Goal: Task Accomplishment & Management: Manage account settings

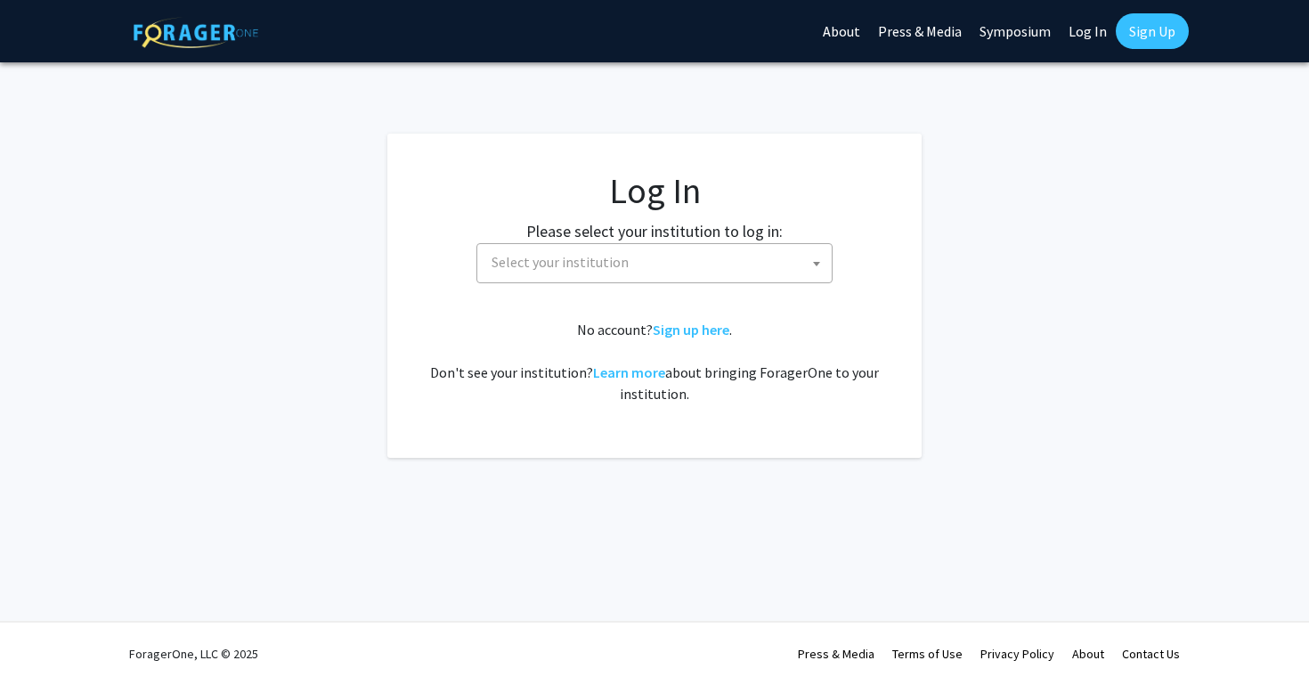
select select
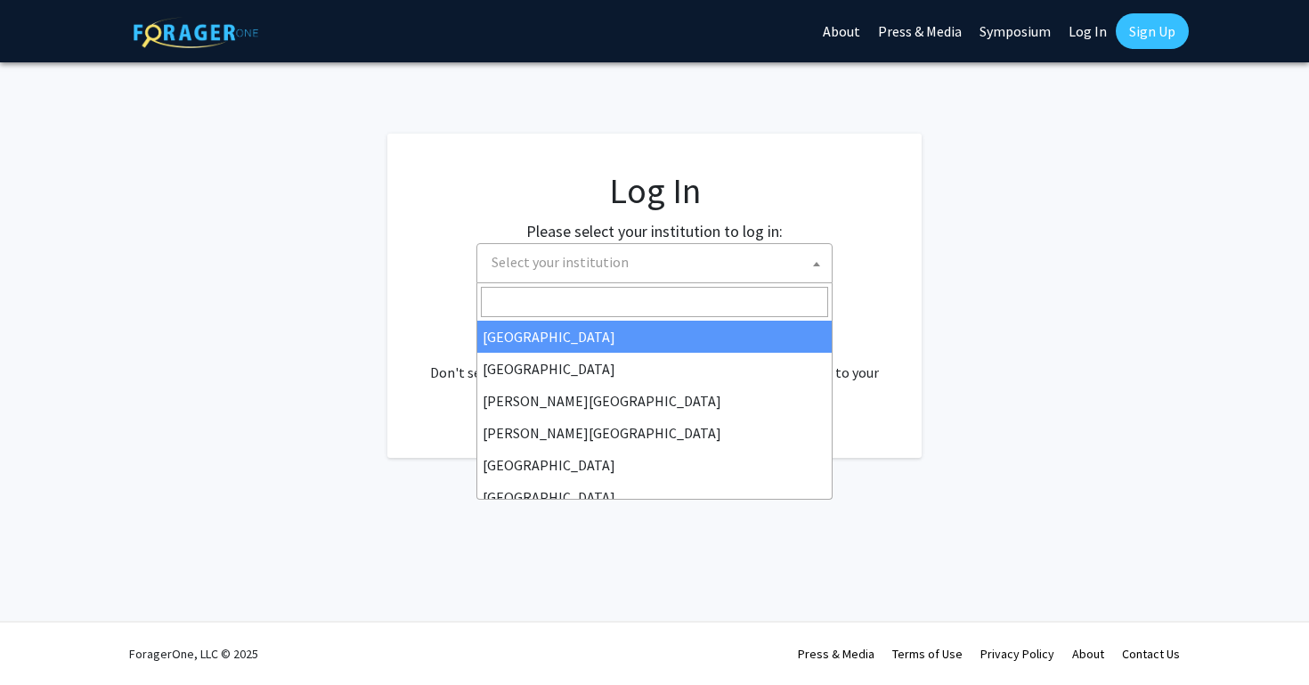
click at [813, 274] on span at bounding box center [817, 263] width 18 height 39
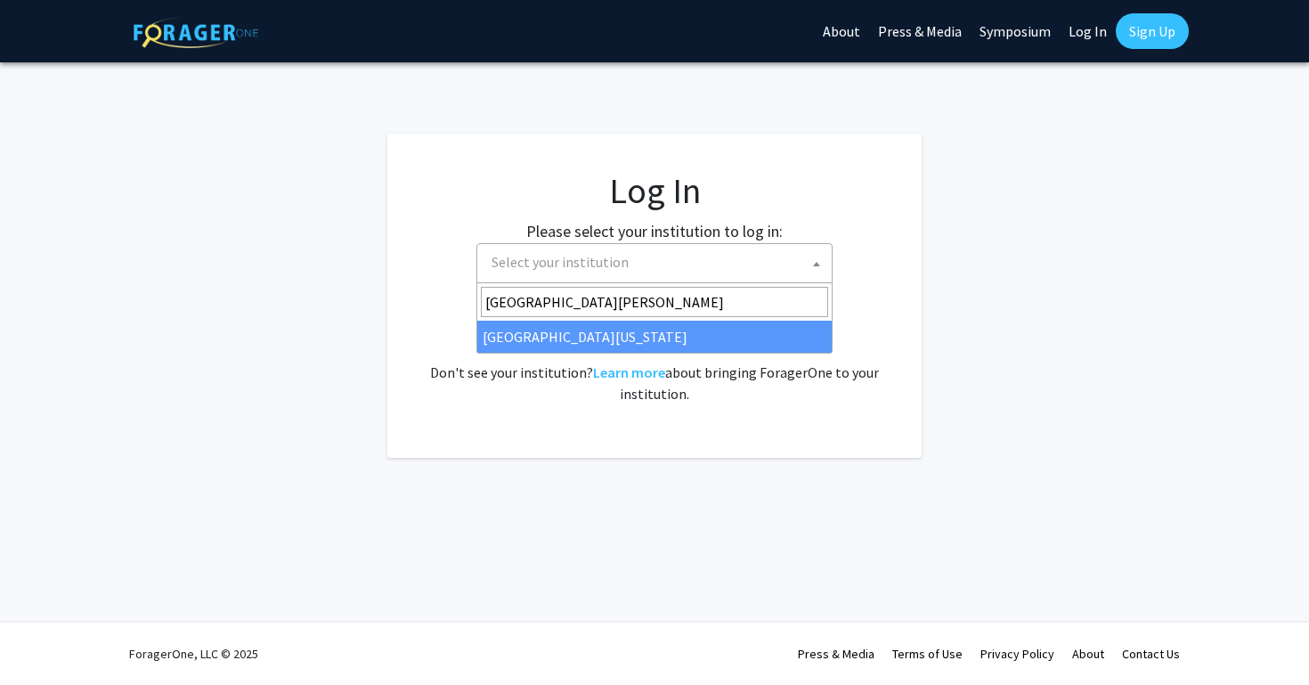
type input "University of Ken"
select select "13"
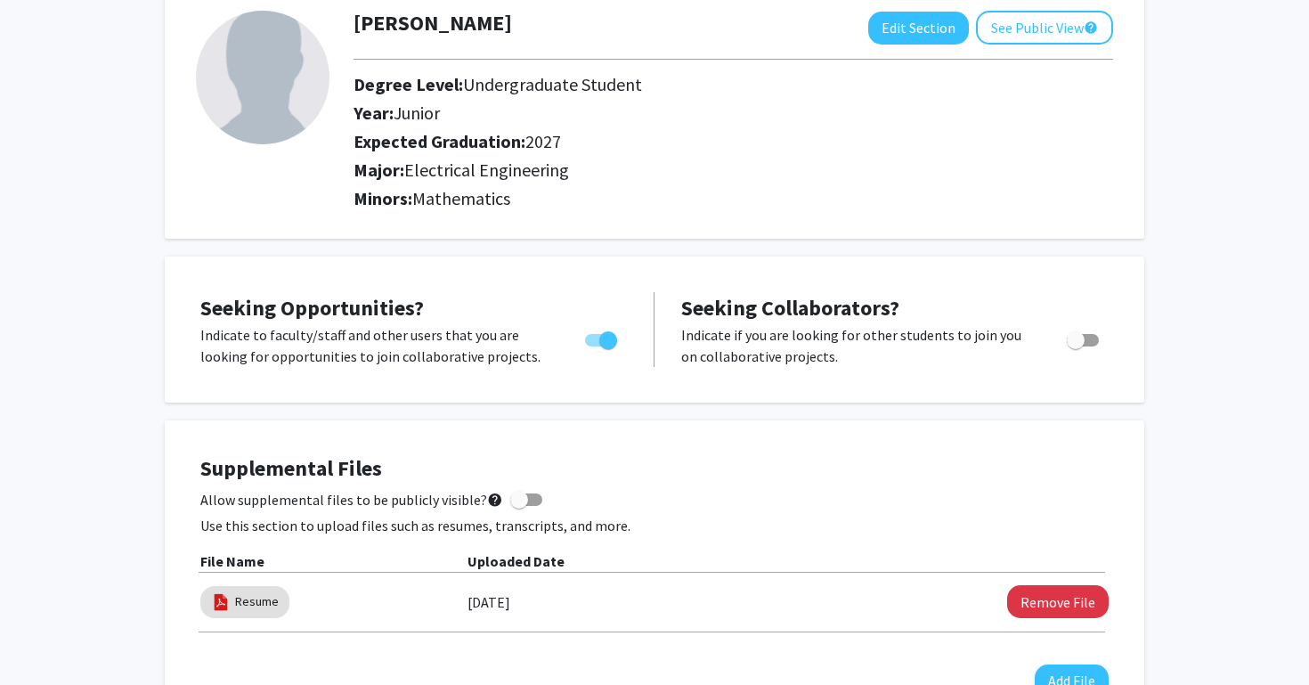
scroll to position [185, 0]
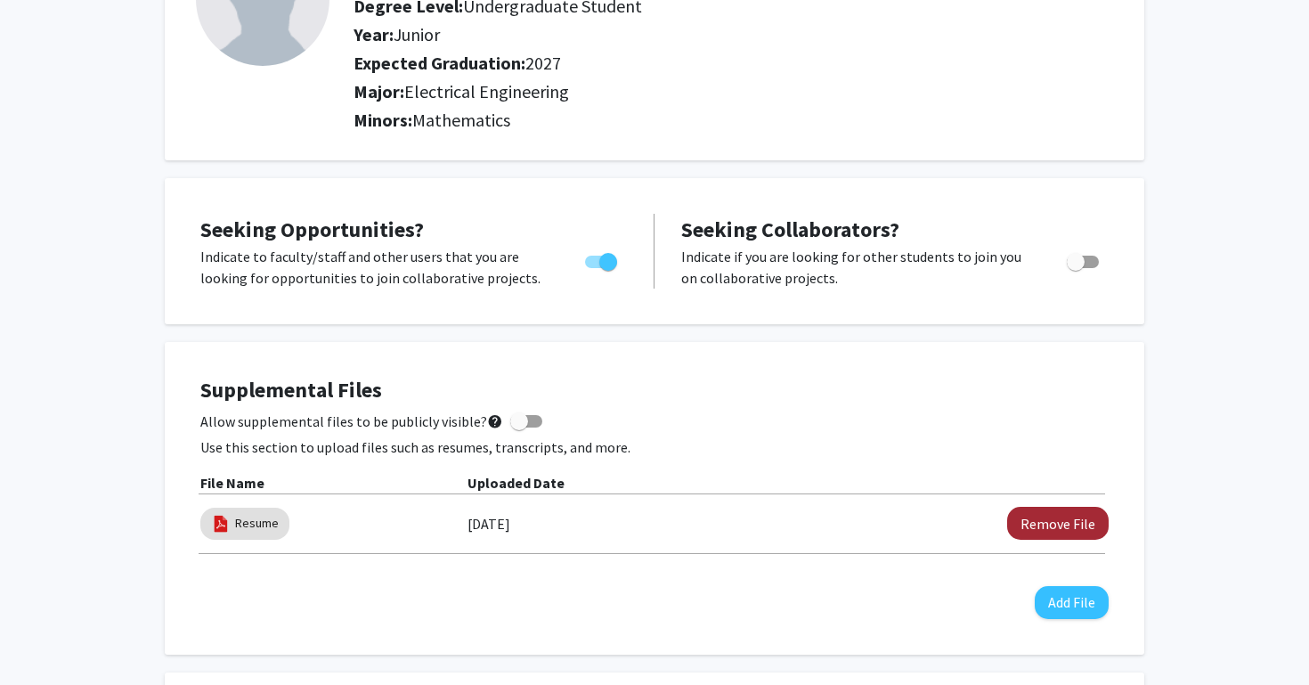
click at [1065, 533] on button "Remove File" at bounding box center [1058, 523] width 102 height 33
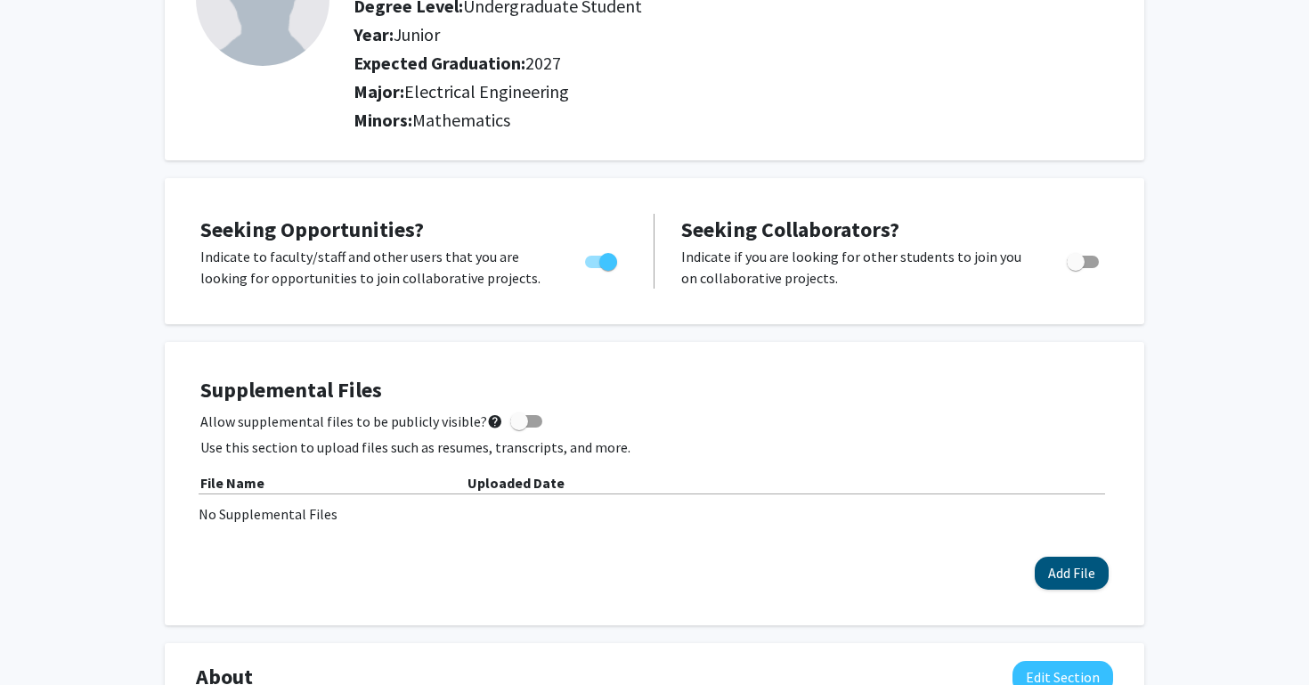
click at [1079, 569] on button "Add File" at bounding box center [1072, 573] width 74 height 33
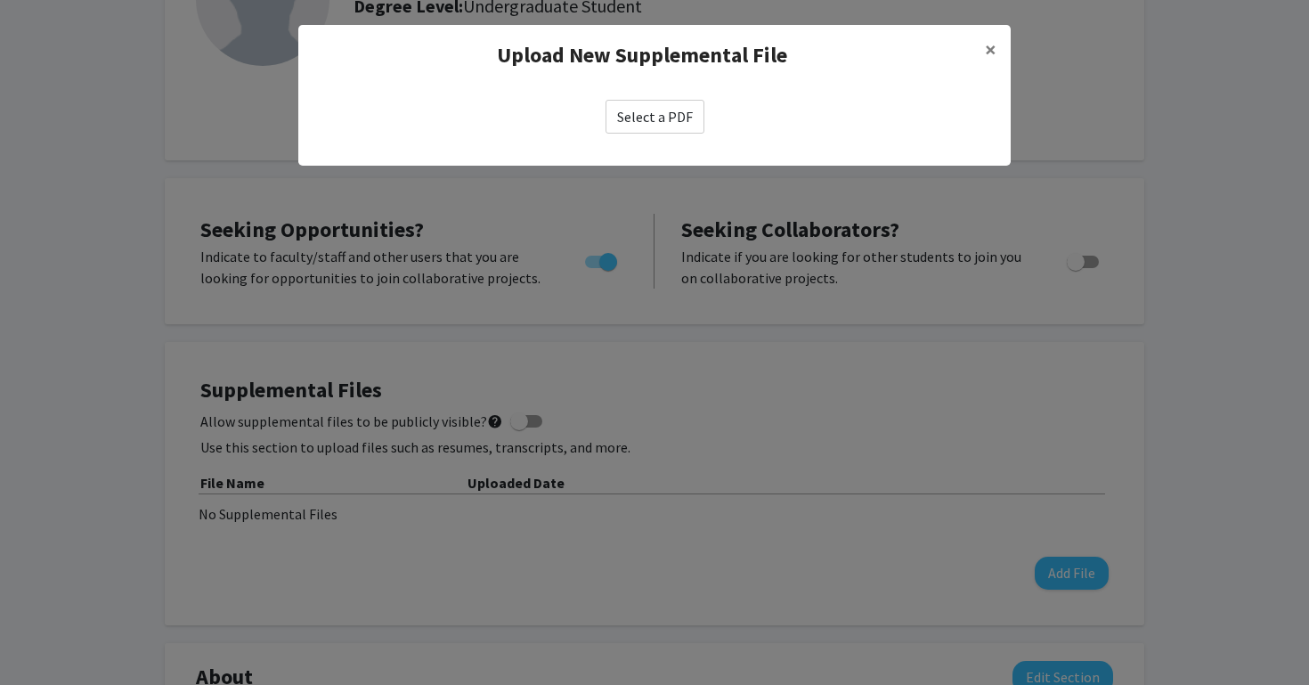
click at [639, 111] on label "Select a PDF" at bounding box center [655, 117] width 99 height 34
click at [0, 0] on input "Select a PDF" at bounding box center [0, 0] width 0 height 0
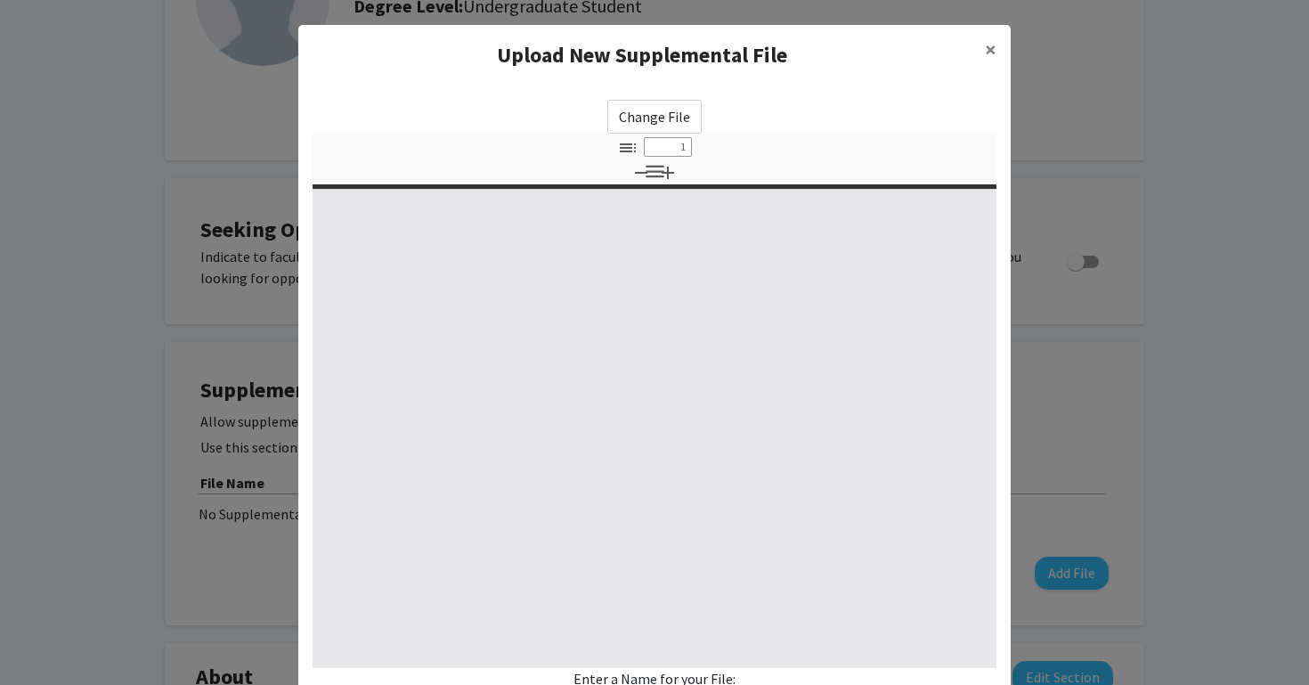
select select "custom"
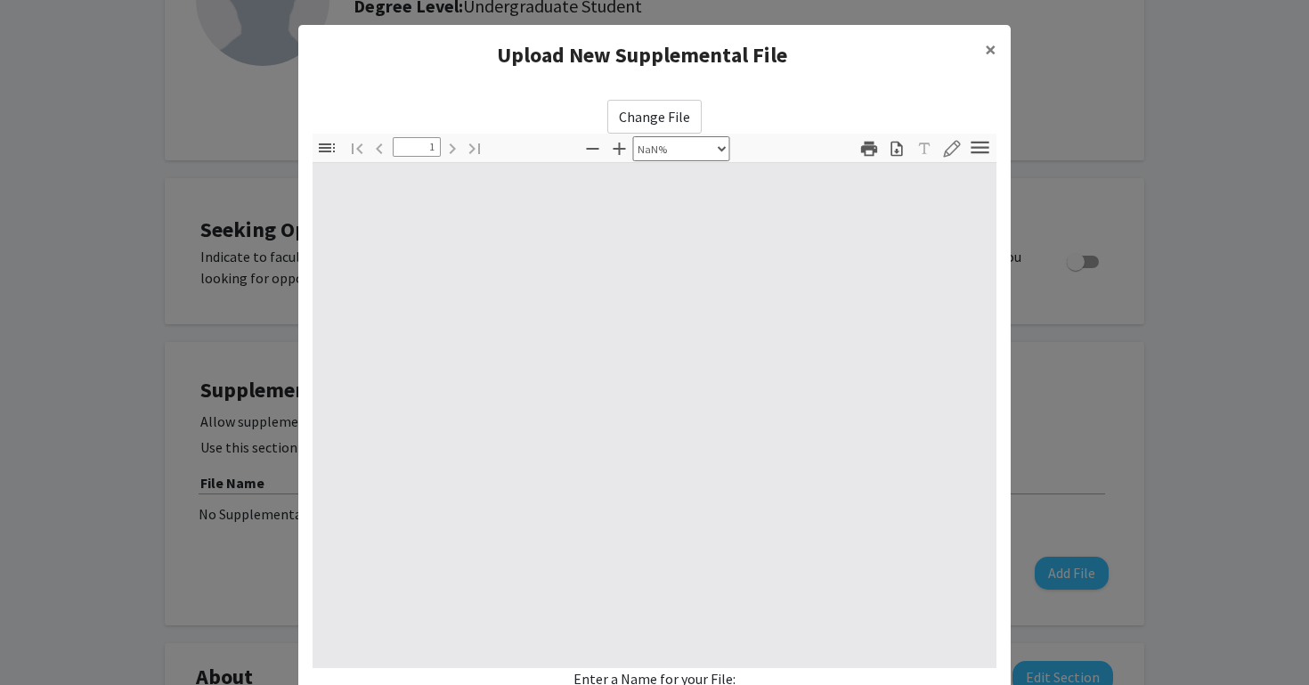
type input "0"
select select "custom"
type input "1"
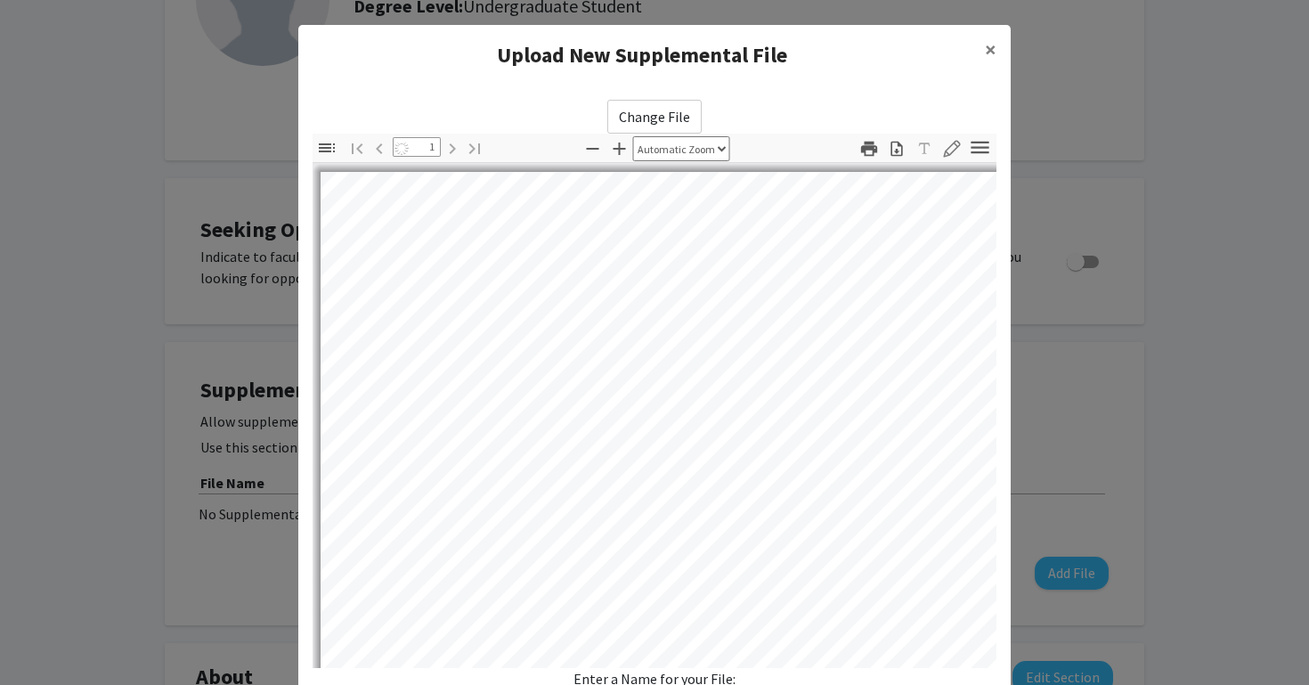
select select "auto"
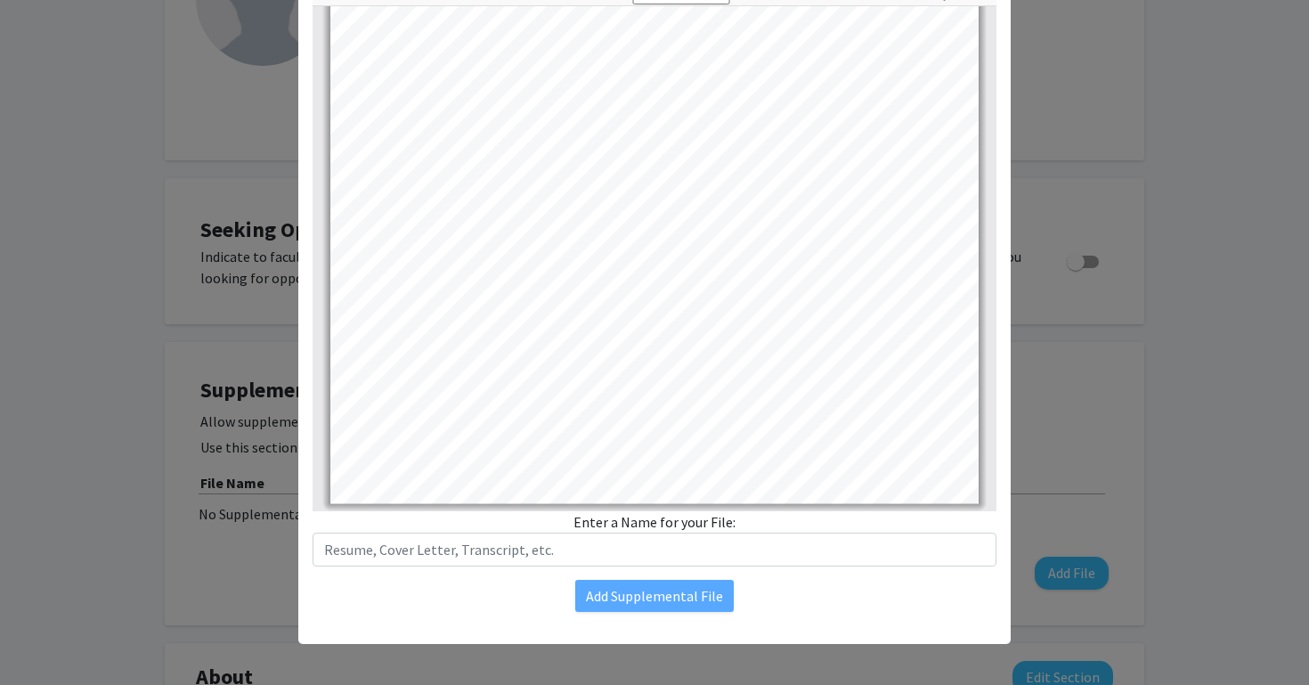
scroll to position [159, 0]
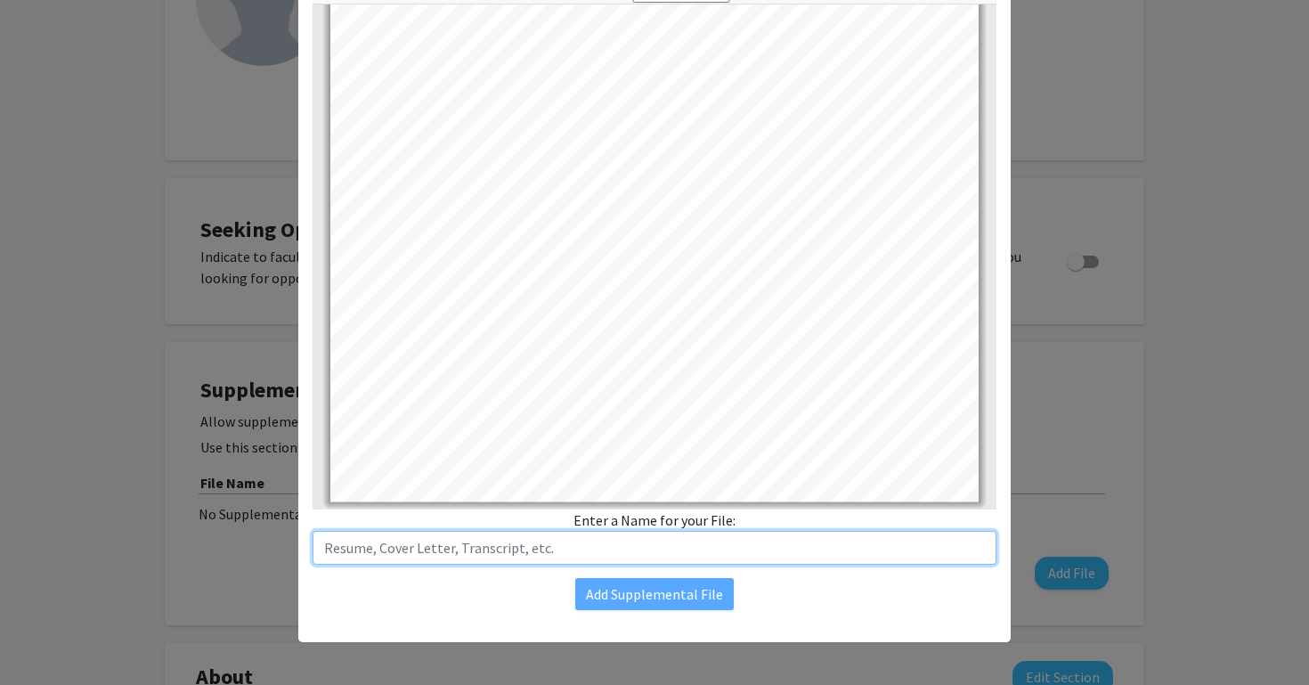
click at [486, 552] on input "text" at bounding box center [655, 548] width 684 height 34
type input "Resume"
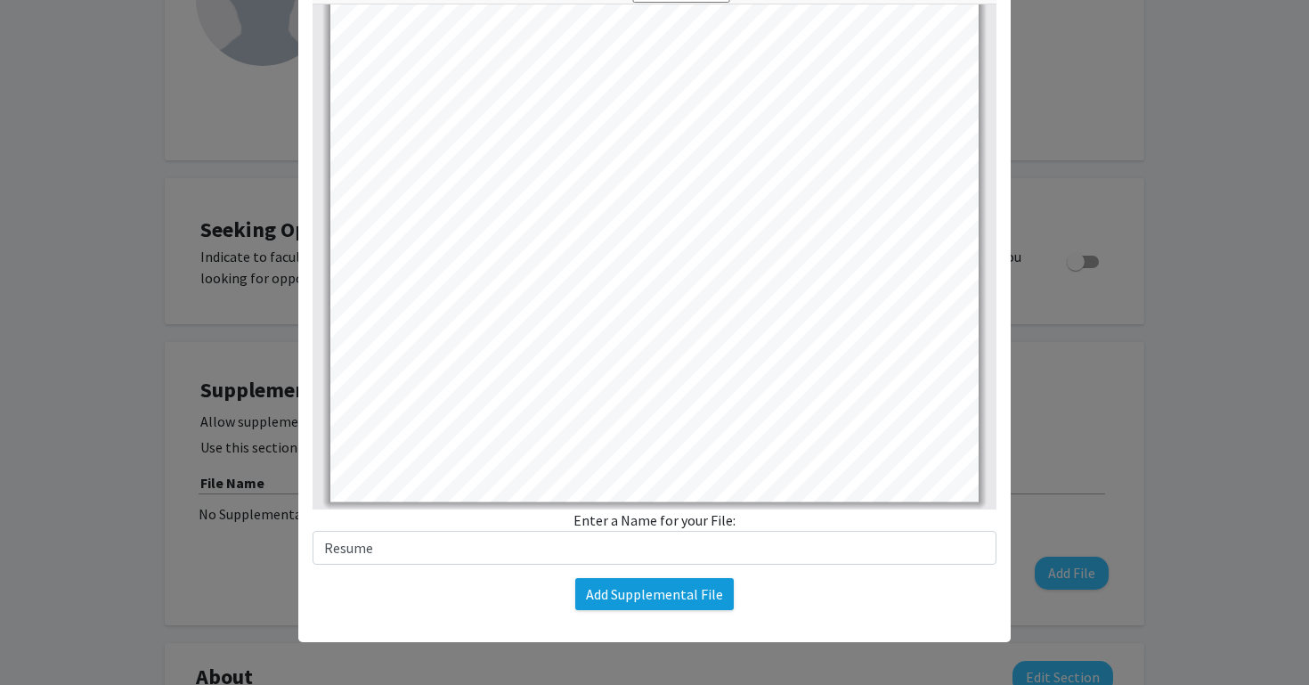
click at [639, 583] on button "Add Supplemental File" at bounding box center [654, 594] width 159 height 32
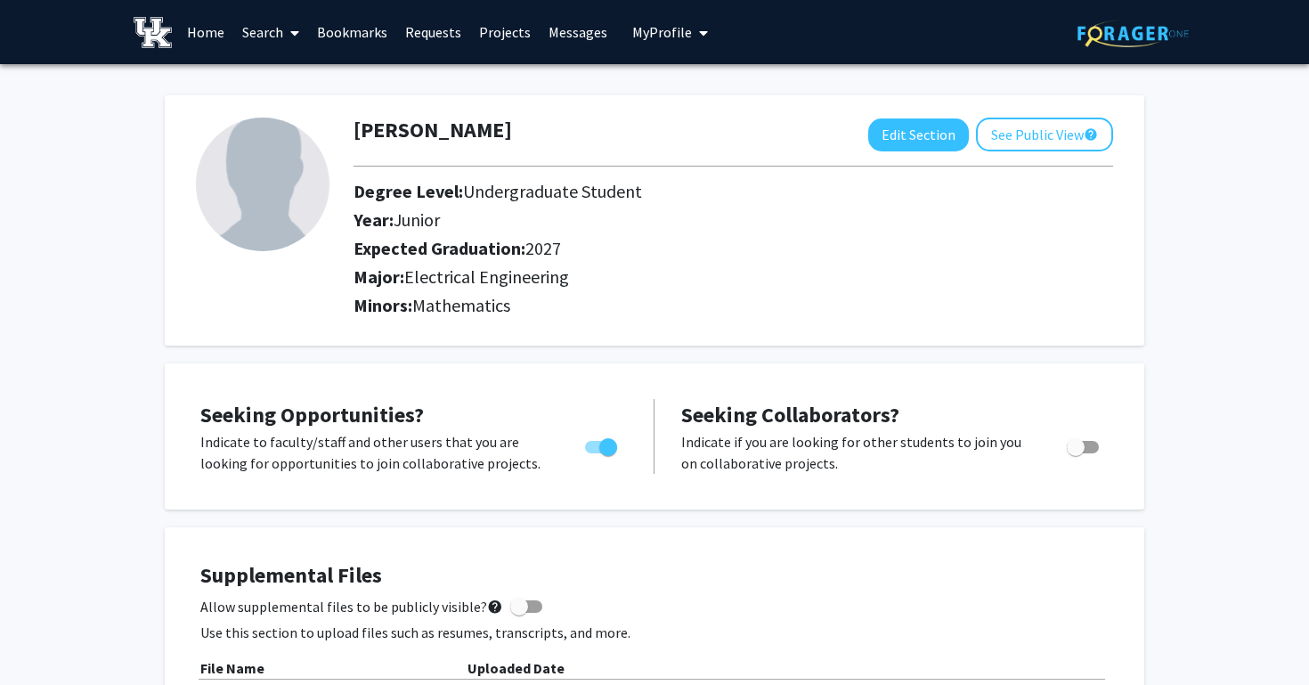
scroll to position [0, 0]
click at [294, 34] on icon at bounding box center [294, 33] width 9 height 14
click at [279, 84] on span "Faculty/Staff" at bounding box center [298, 82] width 131 height 36
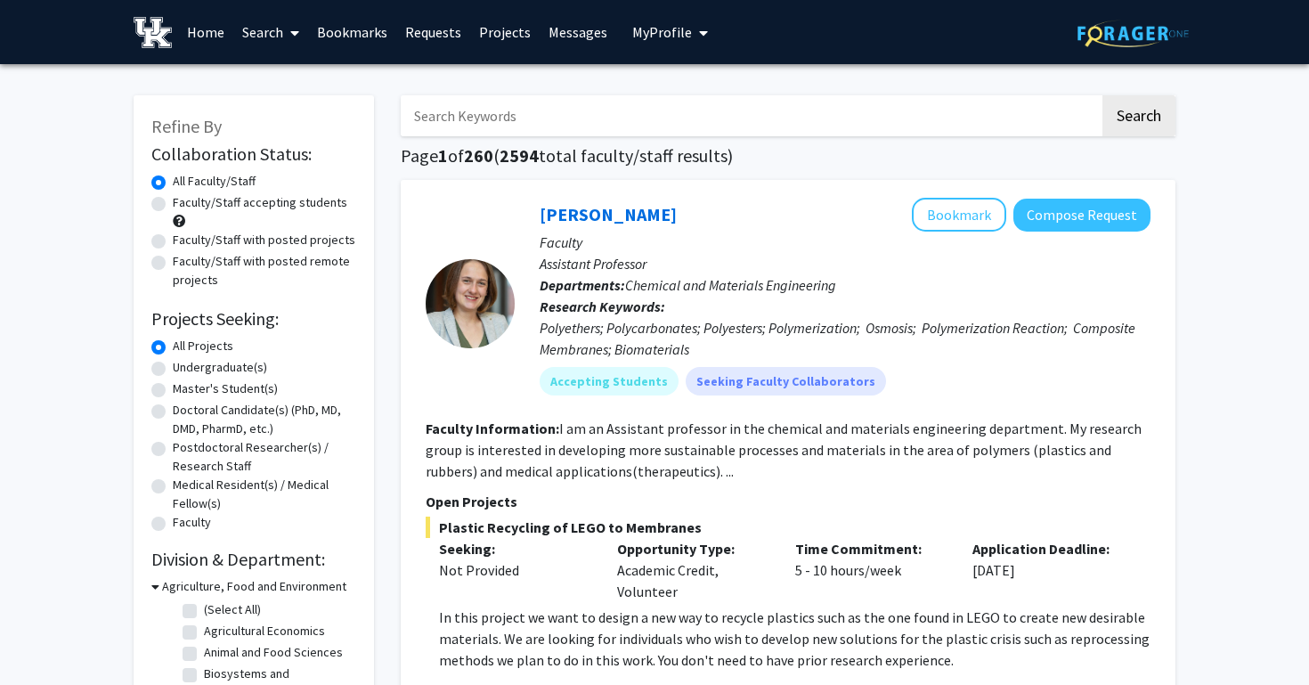
click at [501, 39] on link "Projects" at bounding box center [504, 32] width 69 height 62
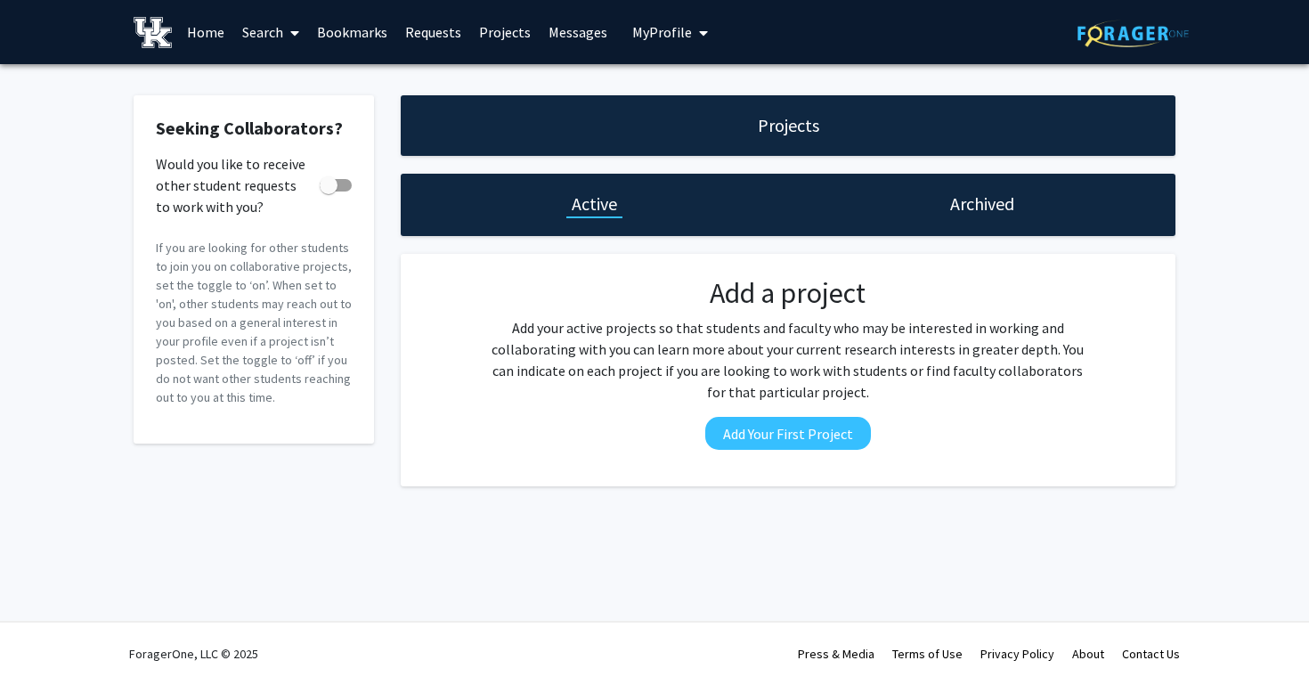
click at [289, 33] on span at bounding box center [291, 33] width 16 height 62
click at [266, 85] on span "Faculty/Staff" at bounding box center [298, 82] width 131 height 36
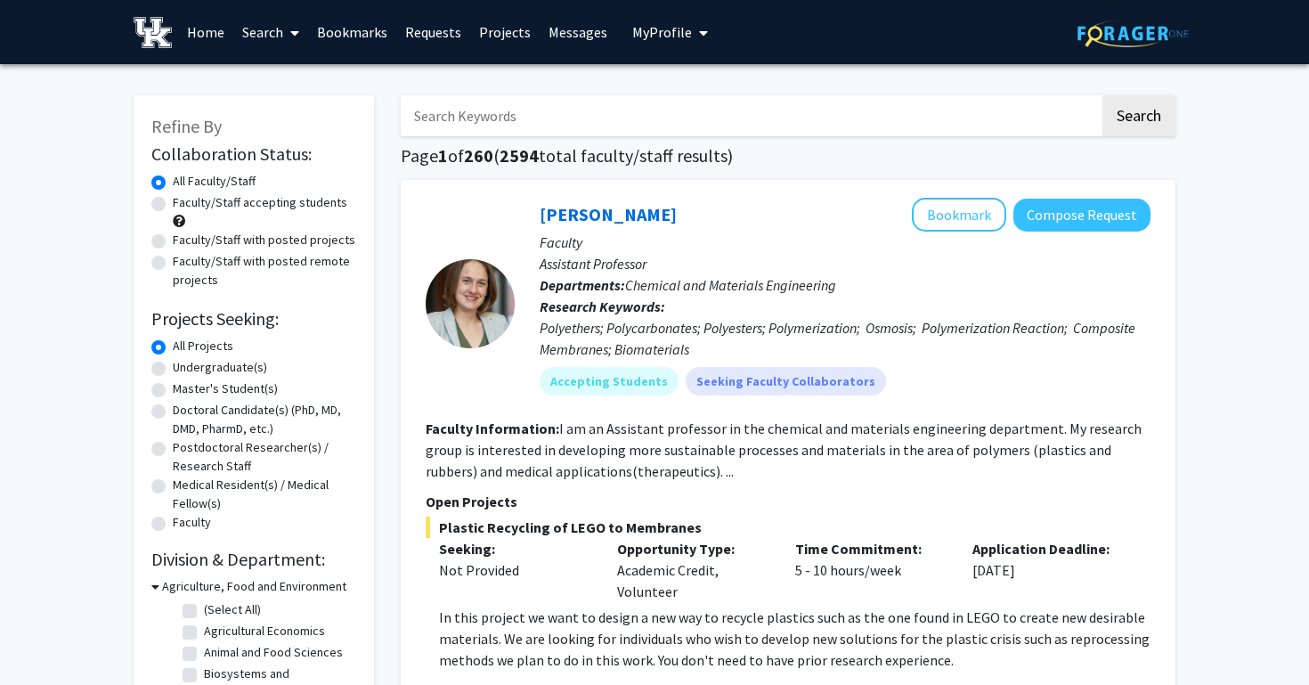
click at [173, 369] on label "Undergraduate(s)" at bounding box center [220, 367] width 94 height 19
click at [173, 369] on input "Undergraduate(s)" at bounding box center [179, 364] width 12 height 12
radio input "true"
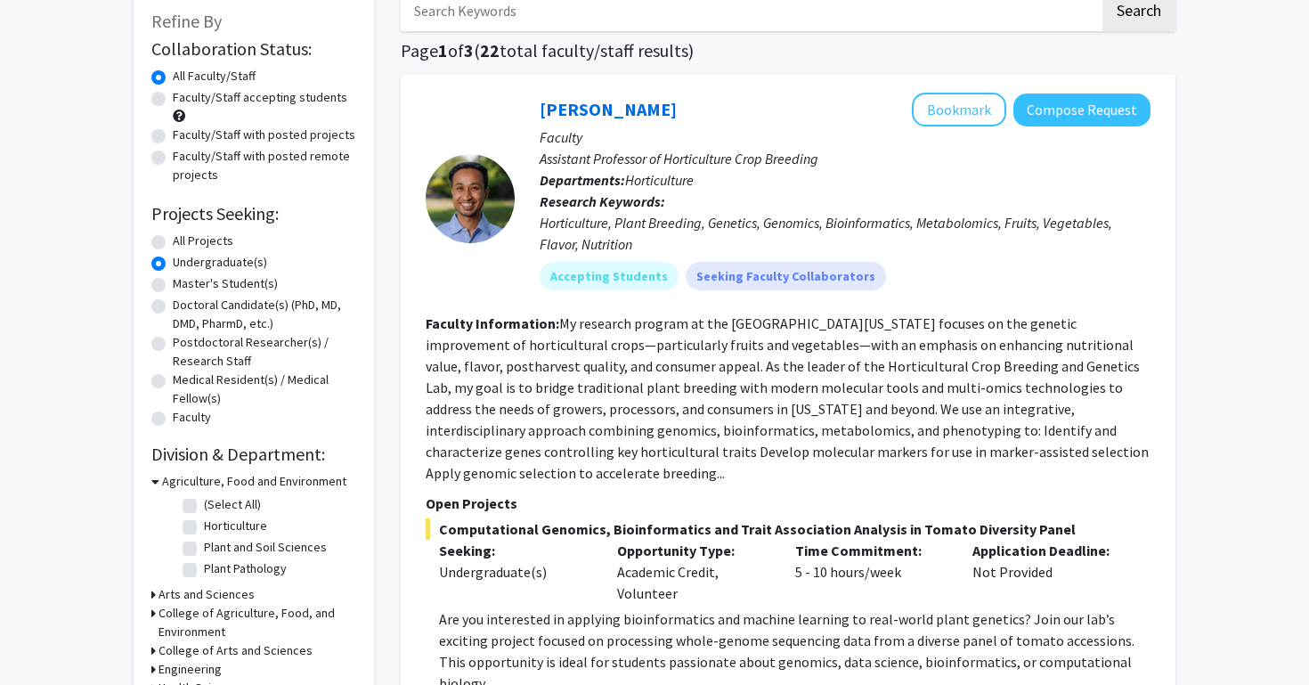
scroll to position [140, 0]
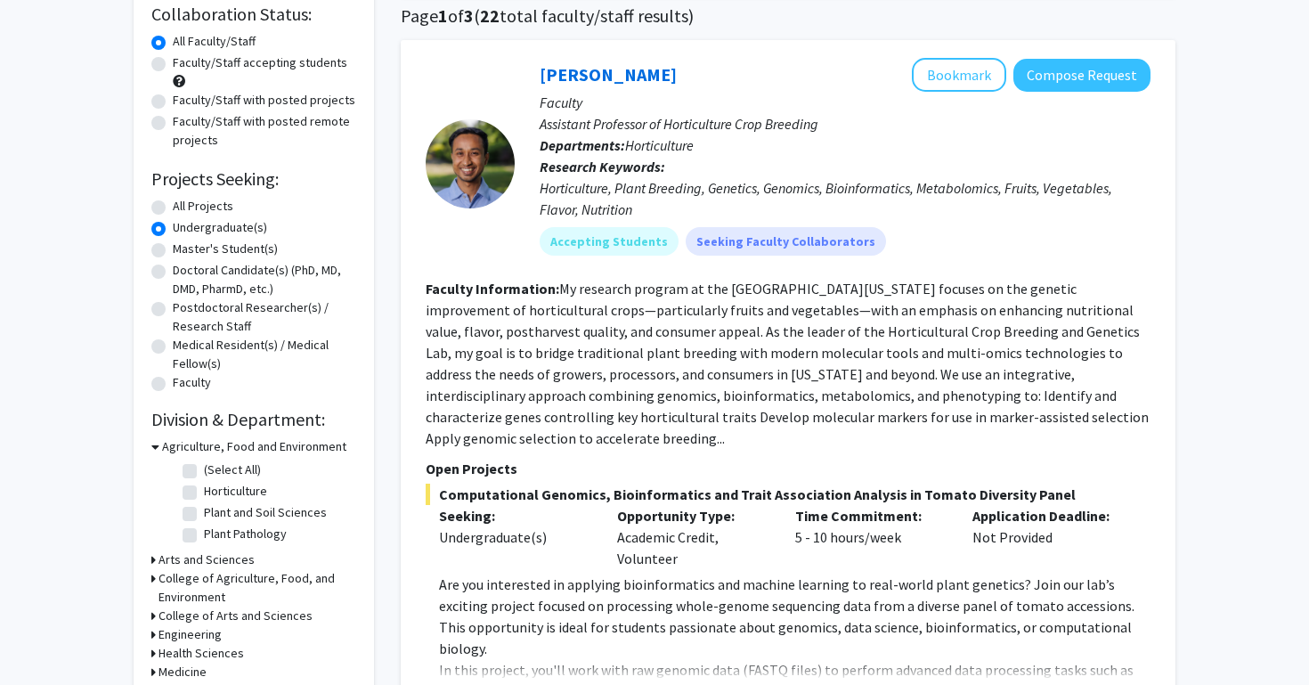
click at [157, 450] on icon at bounding box center [155, 446] width 8 height 19
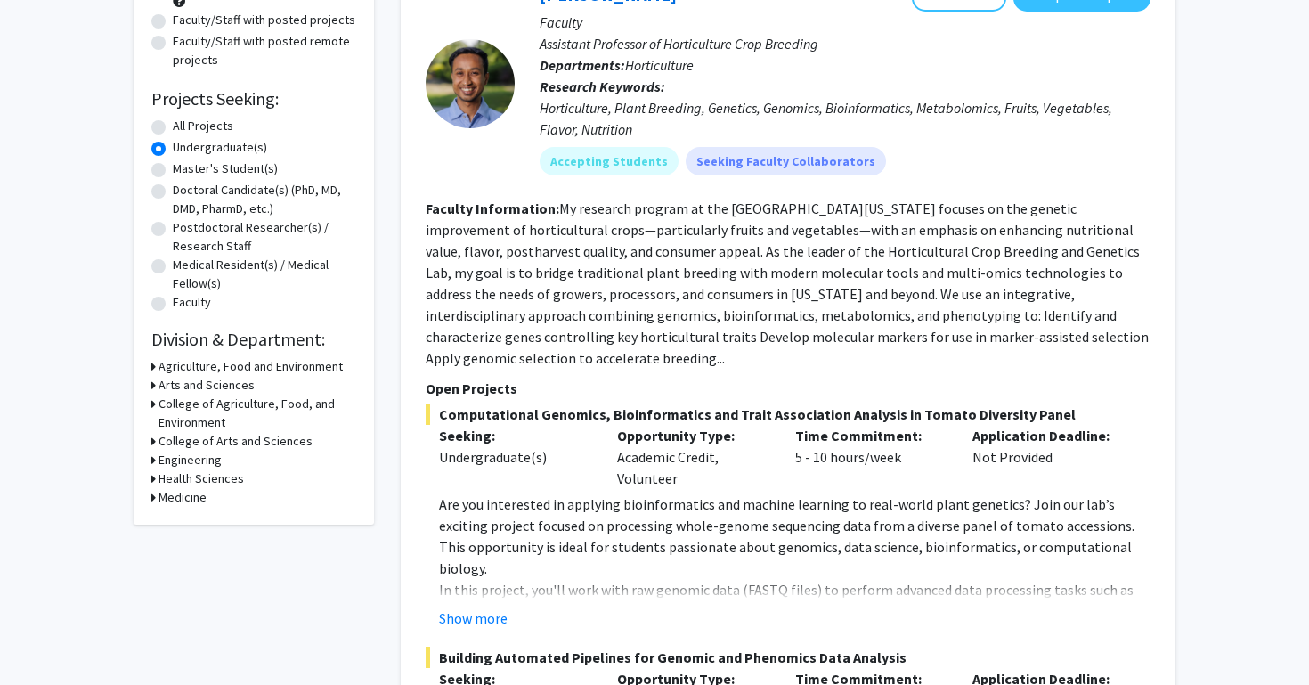
scroll to position [220, 0]
click at [182, 463] on h3 "Engineering" at bounding box center [190, 460] width 63 height 19
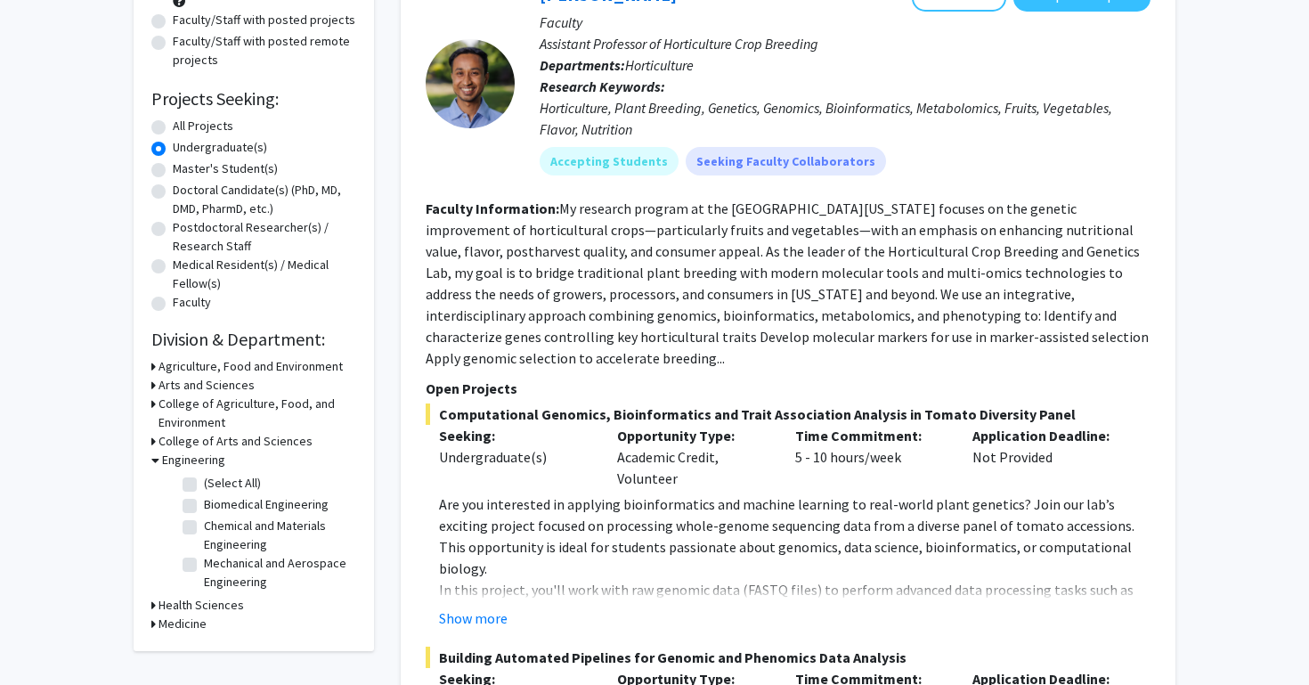
click at [204, 572] on label "Mechanical and Aerospace Engineering" at bounding box center [278, 572] width 148 height 37
click at [204, 566] on input "Mechanical and Aerospace Engineering" at bounding box center [210, 560] width 12 height 12
checkbox input "true"
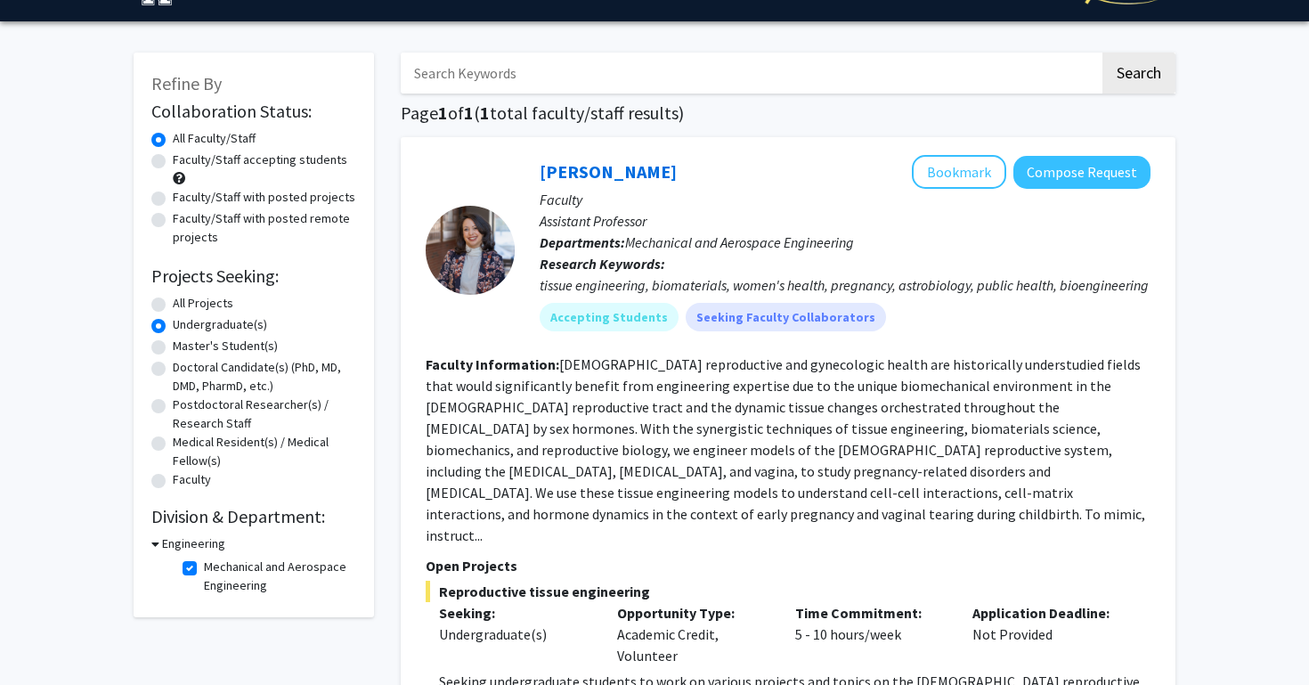
scroll to position [40, 0]
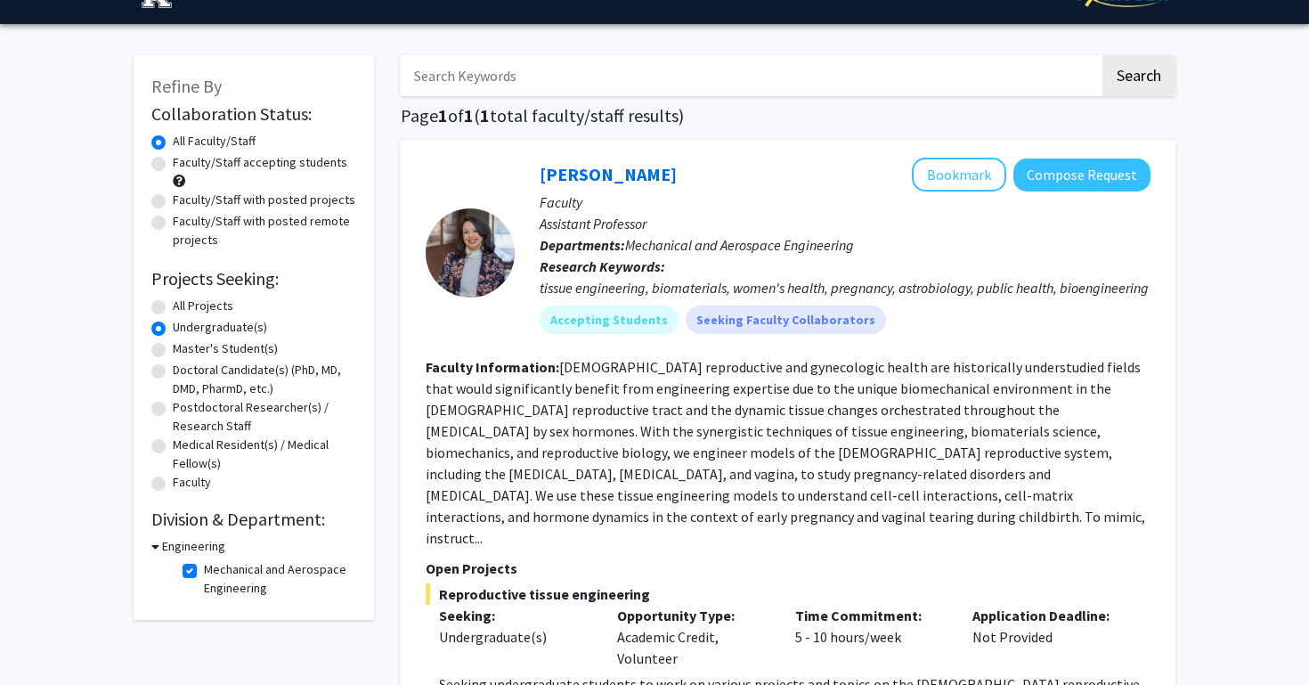
click at [204, 570] on label "Mechanical and Aerospace Engineering" at bounding box center [278, 578] width 148 height 37
click at [204, 570] on input "Mechanical and Aerospace Engineering" at bounding box center [210, 566] width 12 height 12
checkbox input "false"
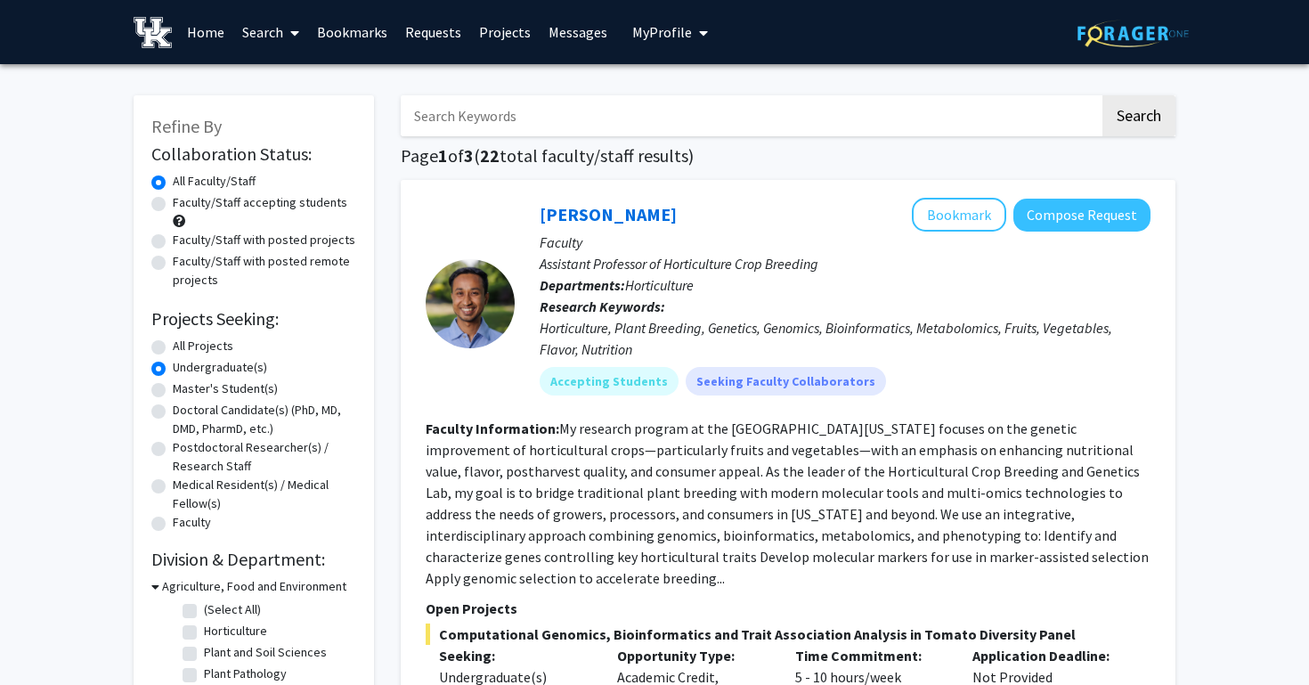
click at [437, 42] on link "Requests" at bounding box center [433, 32] width 74 height 62
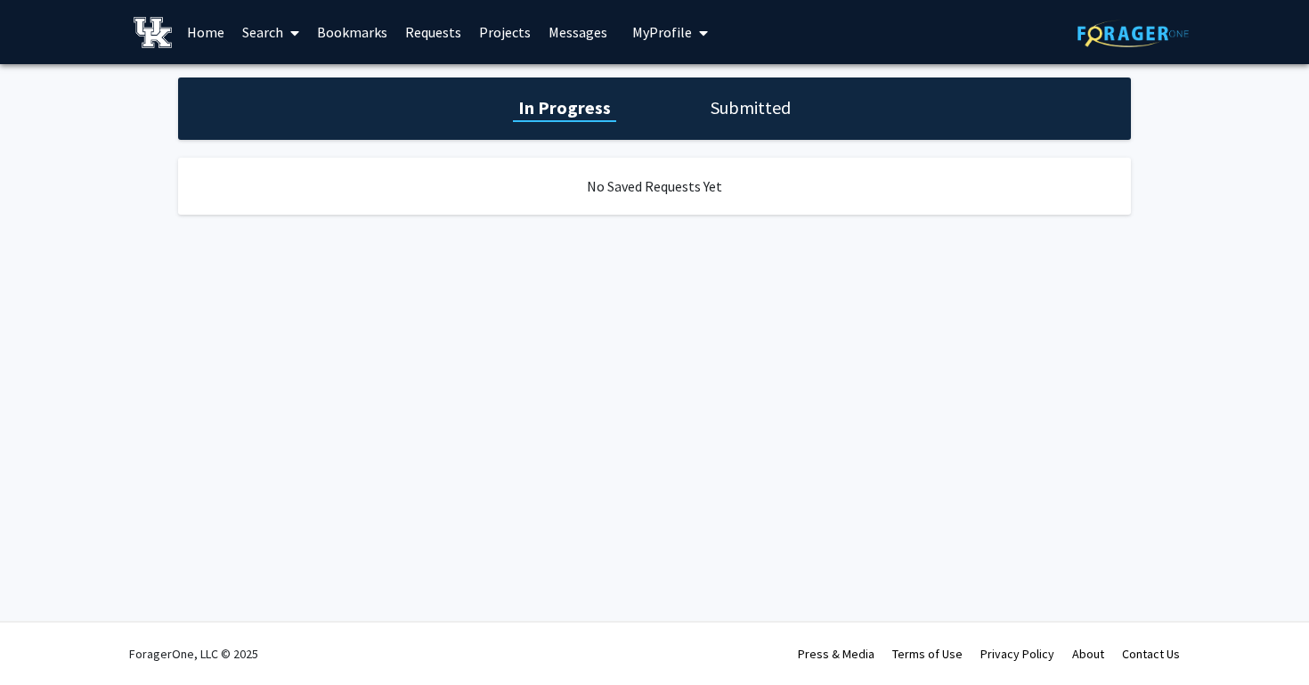
click at [706, 110] on h1 "Submitted" at bounding box center [750, 107] width 91 height 25
click at [573, 117] on h1 "In Progress" at bounding box center [562, 107] width 95 height 25
click at [489, 36] on link "Projects" at bounding box center [504, 32] width 69 height 62
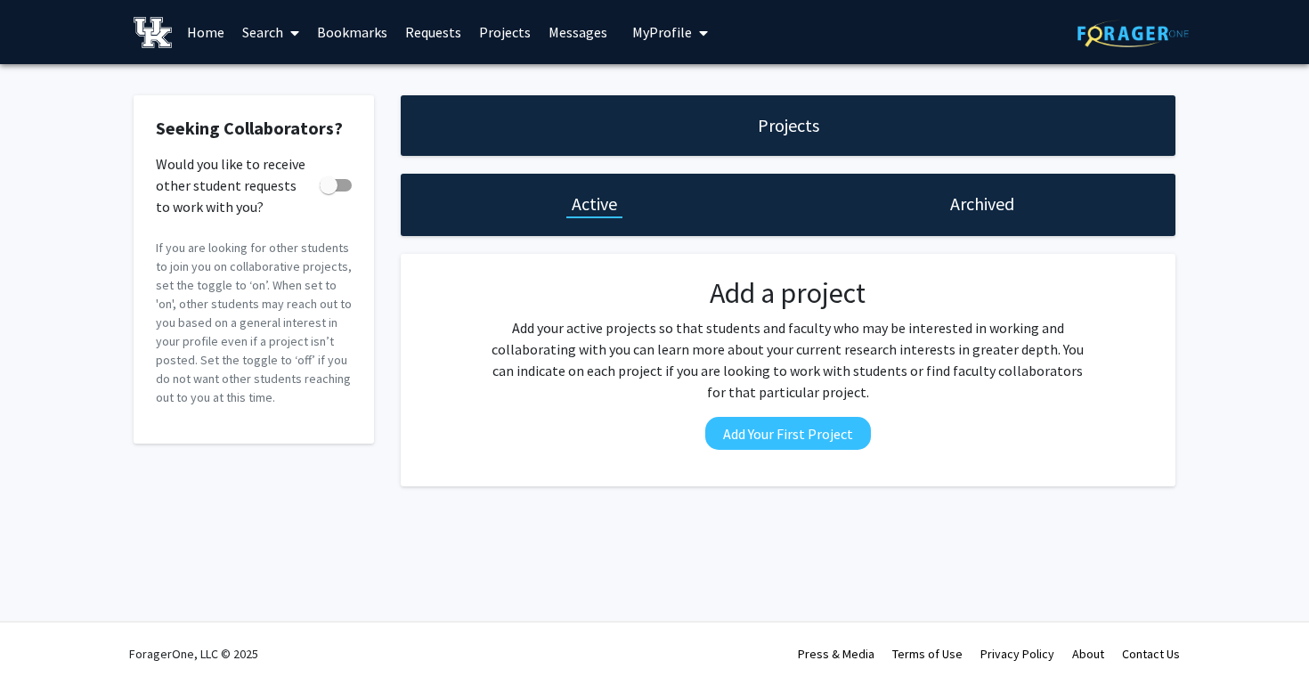
click at [567, 25] on link "Messages" at bounding box center [578, 32] width 77 height 62
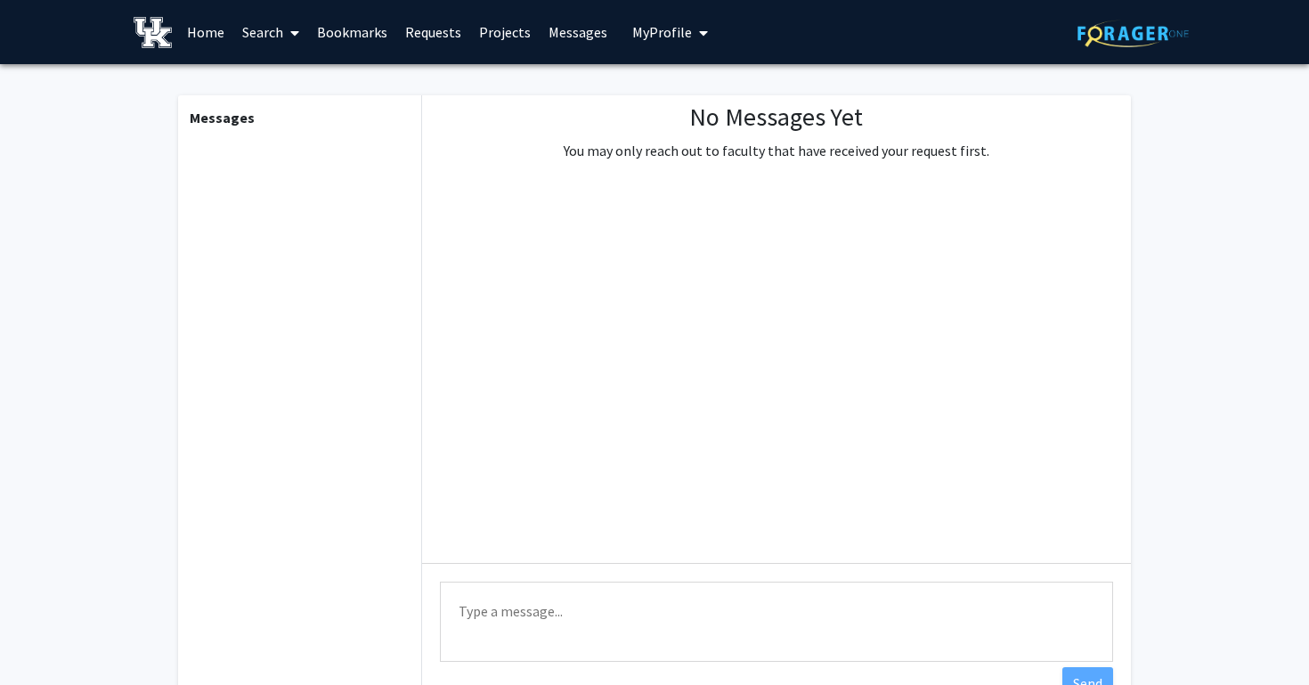
click at [692, 45] on span "My profile dropdown to access profile and logout" at bounding box center [700, 33] width 16 height 62
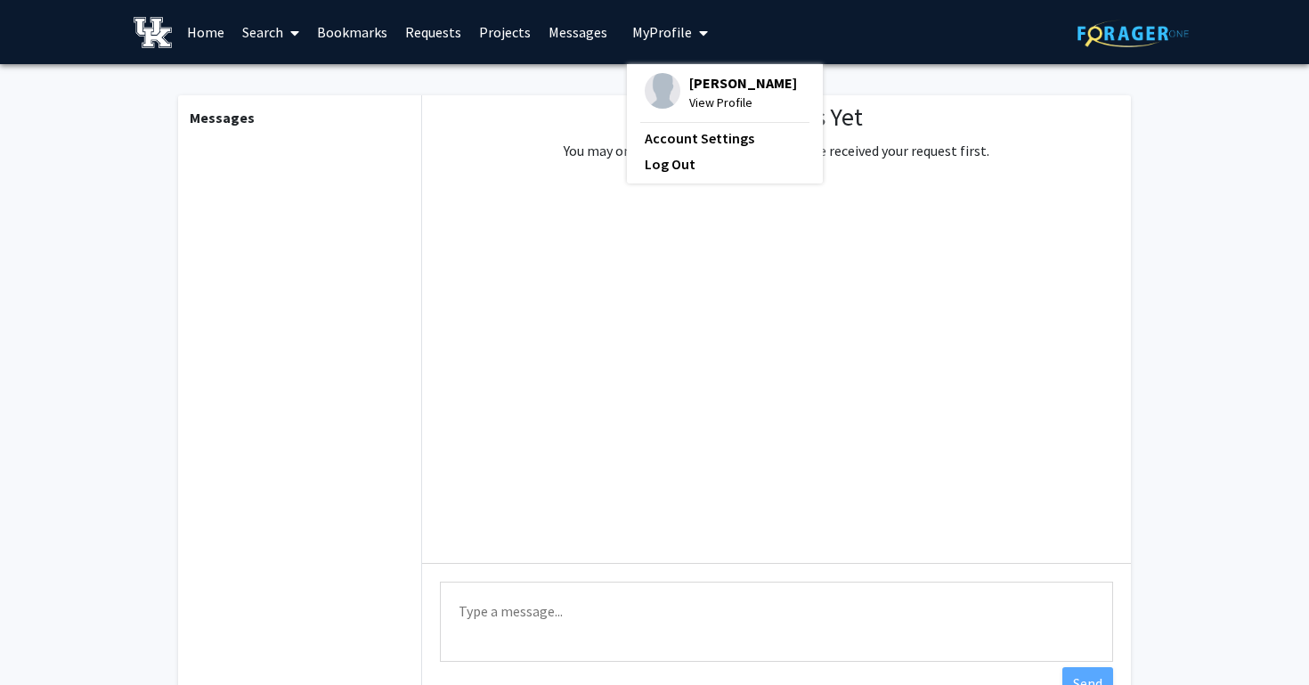
click at [551, 224] on div "No Messages Yet You may only reach out to faculty that have received your reque…" at bounding box center [776, 329] width 709 height 468
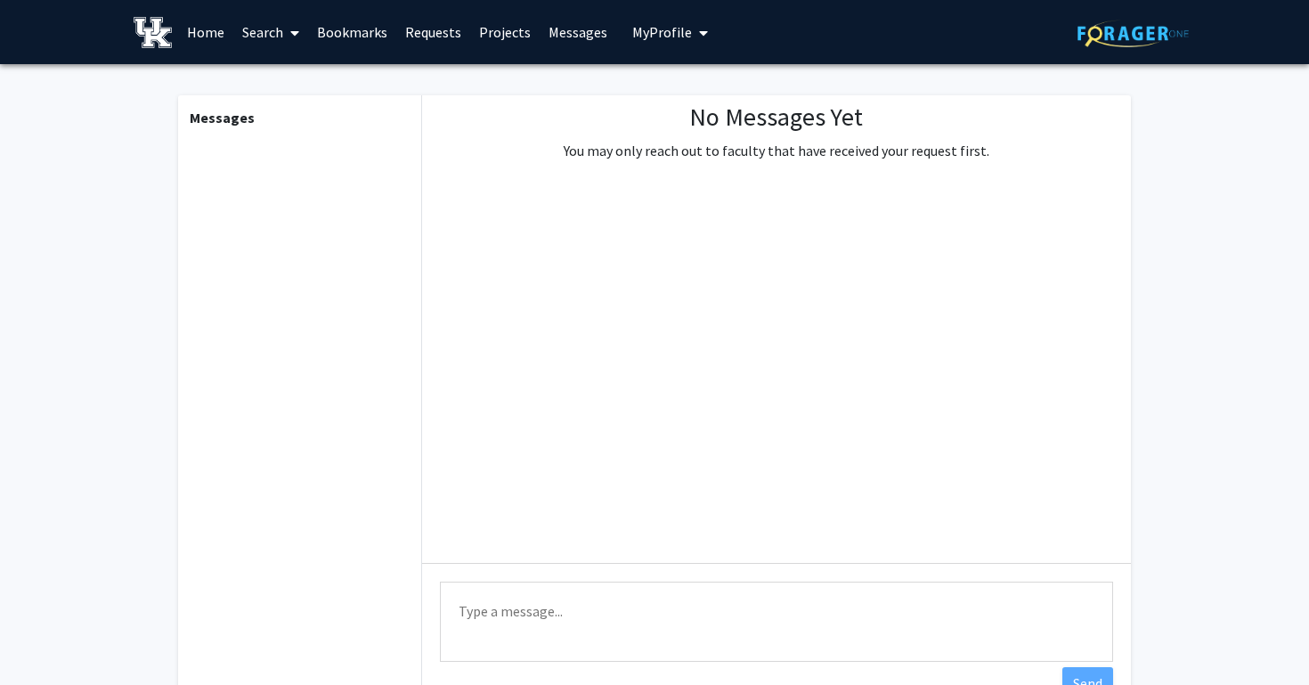
click at [1127, 28] on img at bounding box center [1133, 34] width 111 height 28
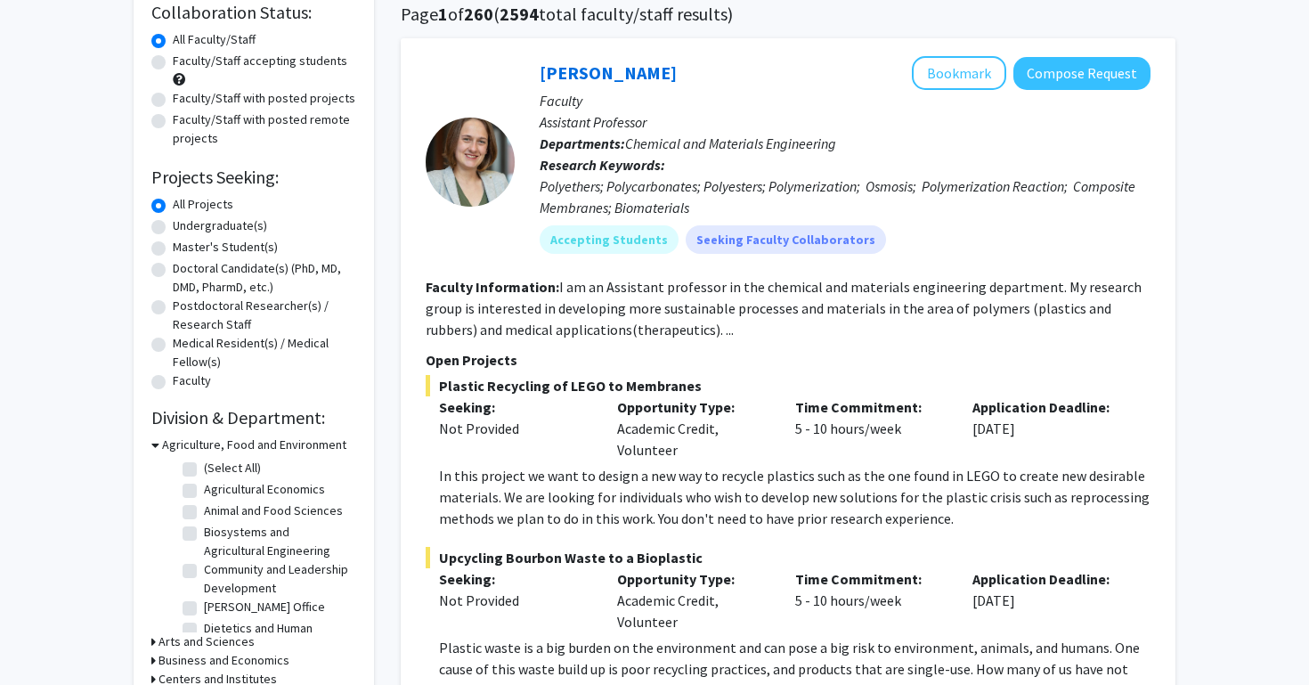
scroll to position [142, 0]
